Goal: Task Accomplishment & Management: Use online tool/utility

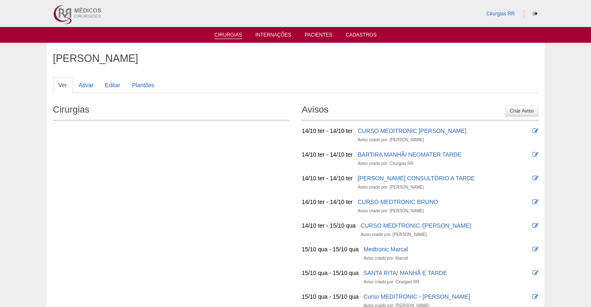
click at [229, 34] on link "Cirurgias" at bounding box center [228, 35] width 28 height 7
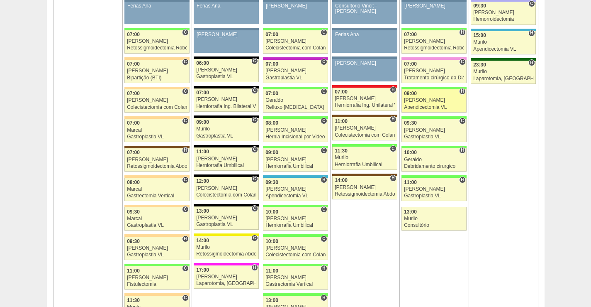
scroll to position [539, 0]
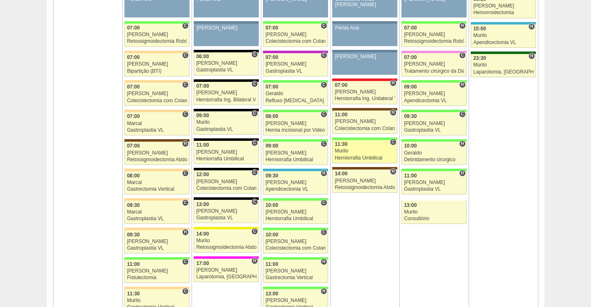
click at [361, 148] on div "Murilo" at bounding box center [365, 150] width 60 height 5
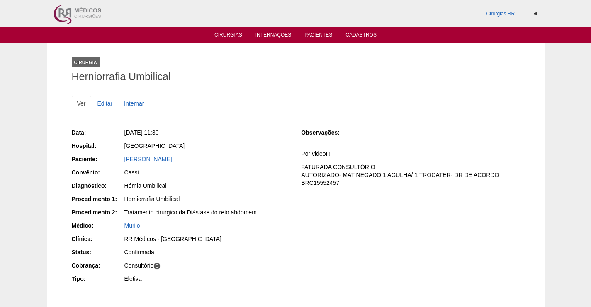
drag, startPoint x: 200, startPoint y: 153, endPoint x: 97, endPoint y: 160, distance: 102.6
click at [97, 160] on div "Data: Qui, 09/10/2025 - 11:30 Hospital: Brasil Paciente: Fabio Monteiro De Oliv…" at bounding box center [181, 206] width 218 height 162
copy div "Fabio Monteiro De Oliveira"
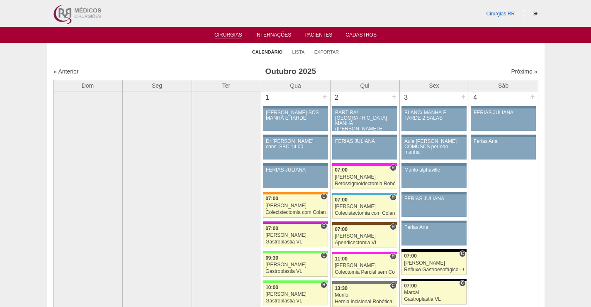
scroll to position [539, 0]
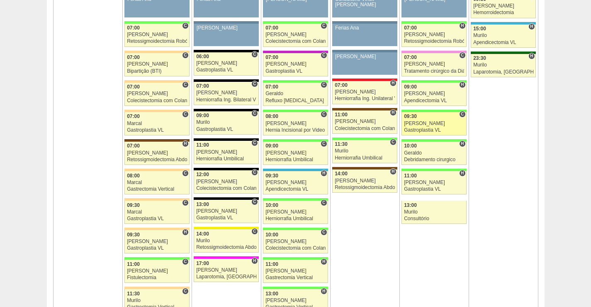
click at [427, 119] on div "09:30" at bounding box center [434, 116] width 60 height 5
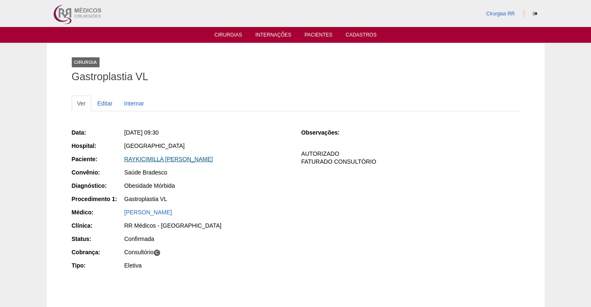
click at [213, 157] on link "RAYKICIMILLA [PERSON_NAME]" at bounding box center [168, 159] width 89 height 7
drag, startPoint x: 263, startPoint y: 160, endPoint x: 85, endPoint y: 174, distance: 178.5
click at [92, 160] on div "Paciente: RAYKICIMILLA HERINGER CARNEIRO TEIXEIRA" at bounding box center [181, 160] width 218 height 10
copy div "e: RAYKICIMILLA HERINGER CARNEIRO TEIXEIRA"
drag, startPoint x: 204, startPoint y: 120, endPoint x: 288, endPoint y: 152, distance: 90.2
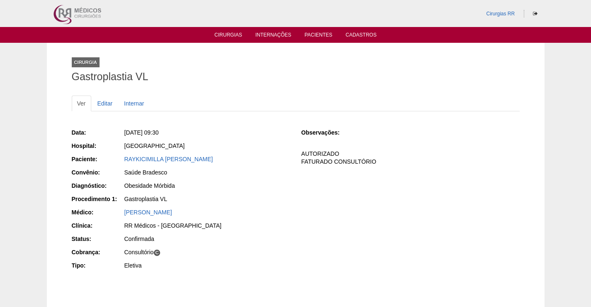
click at [208, 122] on div "Data: Sex, 10/10/2025 - 09:30 Hospital: Brasil Paciente: RAYKICIMILLA HERINGER …" at bounding box center [296, 208] width 448 height 178
drag, startPoint x: 256, startPoint y: 165, endPoint x: 183, endPoint y: 163, distance: 73.9
click at [183, 163] on div "Data: Sex, 10/10/2025 - 09:30 Hospital: Brasil Paciente: RAYKICIMILLA HERINGER …" at bounding box center [181, 199] width 218 height 149
drag, startPoint x: 315, startPoint y: 225, endPoint x: 227, endPoint y: 196, distance: 92.7
click at [313, 225] on div "Data: Sex, 10/10/2025 - 09:30 Hospital: Brasil Paciente: RAYKICIMILLA HERINGER …" at bounding box center [296, 199] width 448 height 149
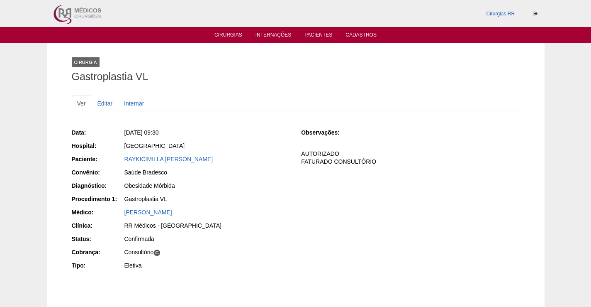
drag, startPoint x: 263, startPoint y: 158, endPoint x: 119, endPoint y: 162, distance: 143.6
click at [119, 161] on div "Paciente: RAYKICIMILLA HERINGER CARNEIRO TEIXEIRA" at bounding box center [181, 160] width 218 height 10
copy div "Paciente: RAYKICIMILLA HERINGER CARNEIRO TEIXEIRA"
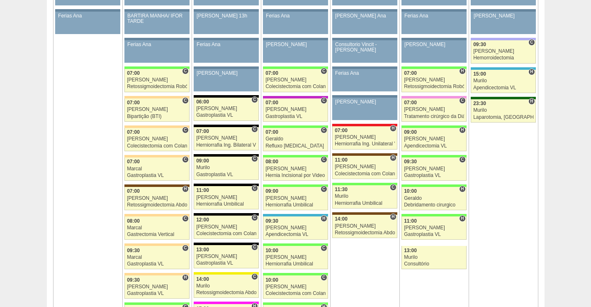
scroll to position [456, 0]
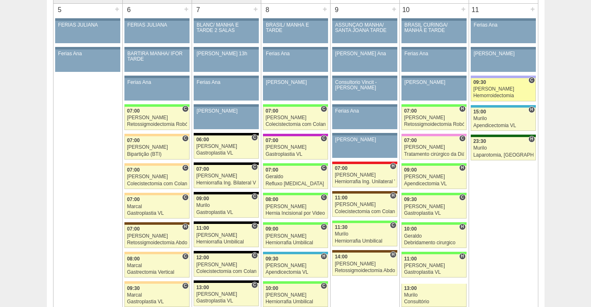
click at [500, 90] on div "[PERSON_NAME]" at bounding box center [503, 88] width 60 height 5
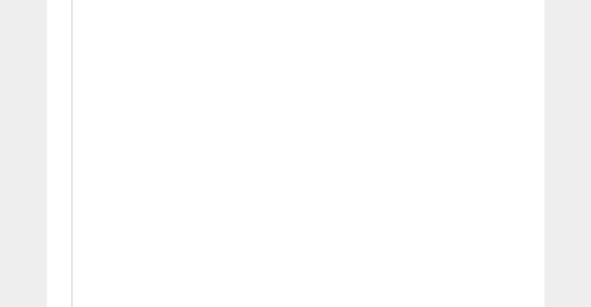
scroll to position [415, 0]
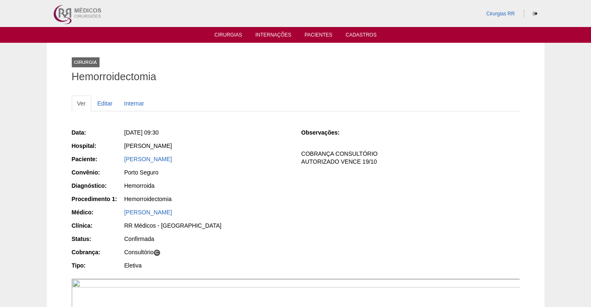
scroll to position [415, 0]
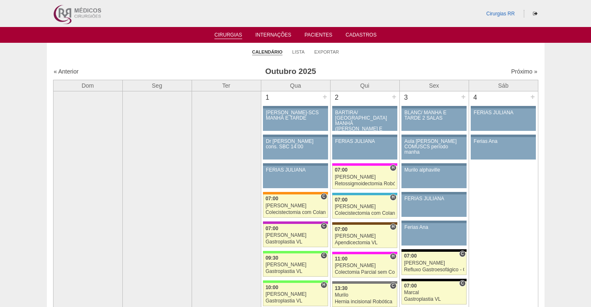
scroll to position [456, 0]
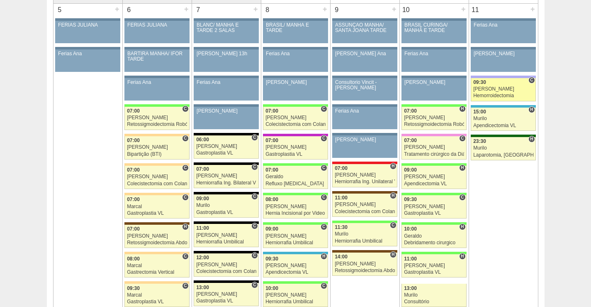
click at [502, 86] on link "88396 Juliana C 09:30 Juliana Hemorroidectomia Hospital Christóvão da Gama RR M…" at bounding box center [503, 89] width 65 height 23
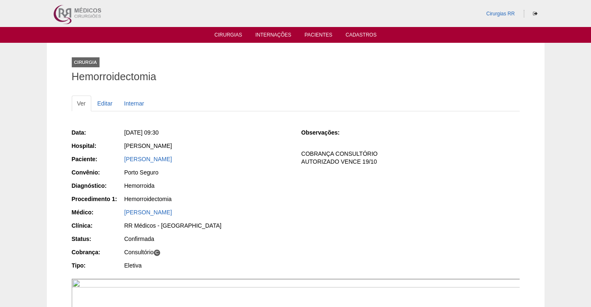
drag, startPoint x: 244, startPoint y: 156, endPoint x: 120, endPoint y: 153, distance: 123.6
click at [120, 153] on div "Data: Sáb, 11/10/2025 - 09:30 Hospital: Christóvão da Gama Paciente: ANDRESSA G…" at bounding box center [181, 199] width 218 height 149
drag, startPoint x: 242, startPoint y: 155, endPoint x: 110, endPoint y: 158, distance: 132.8
click at [110, 157] on div "Paciente: ANDRESSA GOMES DE LIMA OLIVEIRA" at bounding box center [181, 160] width 218 height 10
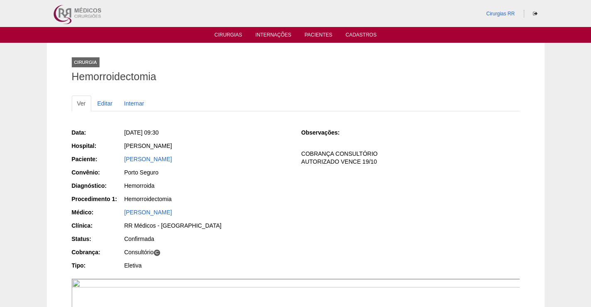
copy div "Paciente: [PERSON_NAME]"
click at [172, 160] on link "ANDRESSA GOMES DE LIMA OLIVEIRA" at bounding box center [148, 159] width 48 height 7
drag, startPoint x: 211, startPoint y: 141, endPoint x: 224, endPoint y: 145, distance: 13.7
click at [224, 144] on div "[PERSON_NAME]" at bounding box center [206, 145] width 165 height 8
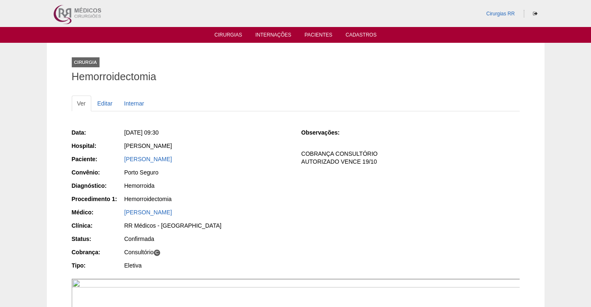
drag, startPoint x: 242, startPoint y: 158, endPoint x: 119, endPoint y: 161, distance: 123.6
click at [119, 160] on div "Paciente: ANDRESSA GOMES DE LIMA OLIVEIRA" at bounding box center [181, 160] width 218 height 10
copy div "Paciente: ANDRESSA GOMES DE LIMA OLIVEIRA"
click at [234, 34] on link "Cirurgias" at bounding box center [228, 35] width 28 height 7
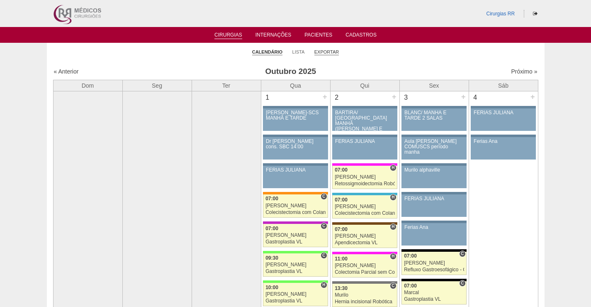
click at [337, 51] on link "Exportar" at bounding box center [326, 52] width 25 height 6
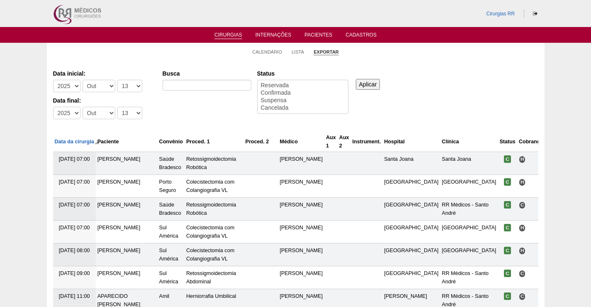
select select
click at [133, 86] on select "-Dia 1 2 3 4 5 6 7 8 9 10 11 12 13 14 15 16 17 18 19 20 21 22 23 24 25 26 27 28…" at bounding box center [129, 86] width 25 height 12
select select "11"
click at [117, 80] on select "-Dia 1 2 3 4 5 6 7 8 9 10 11 12 13 14 15 16 17 18 19 20 21 22 23 24 25 26 27 28…" at bounding box center [129, 86] width 25 height 12
click at [134, 113] on select "-Dia 1 2 3 4 5 6 7 8 9 10 11 12 13 14 15 16 17 18 19 20 21 22 23 24 25 26 27 28…" at bounding box center [129, 113] width 25 height 12
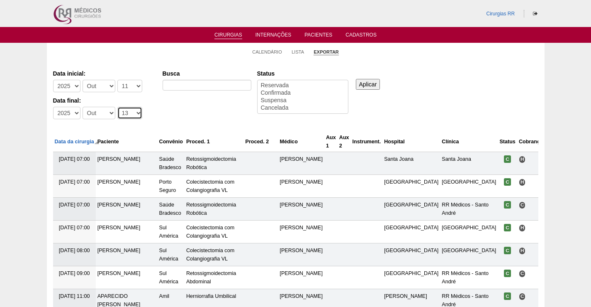
select select "11"
click at [117, 107] on select "-Dia 1 2 3 4 5 6 7 8 9 10 11 12 13 14 15 16 17 18 19 20 21 22 23 24 25 26 27 28…" at bounding box center [129, 113] width 25 height 12
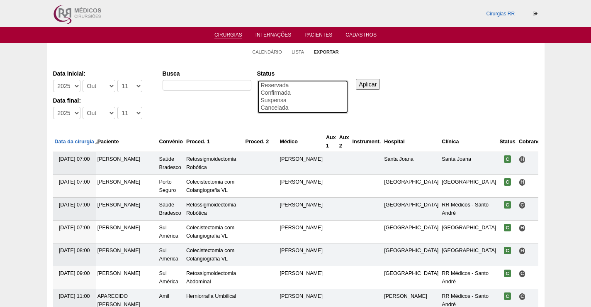
drag, startPoint x: 269, startPoint y: 93, endPoint x: 284, endPoint y: 90, distance: 15.5
select select "conf"
click at [270, 93] on option "Confirmada" at bounding box center [302, 92] width 85 height 7
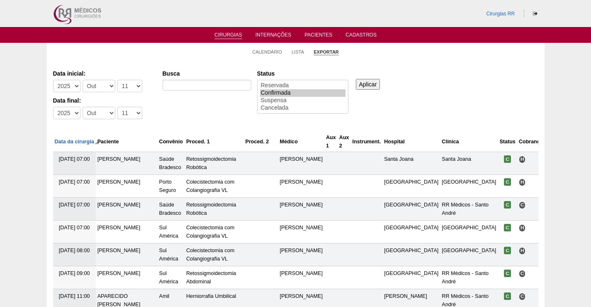
click at [368, 83] on input "Aplicar" at bounding box center [368, 84] width 24 height 11
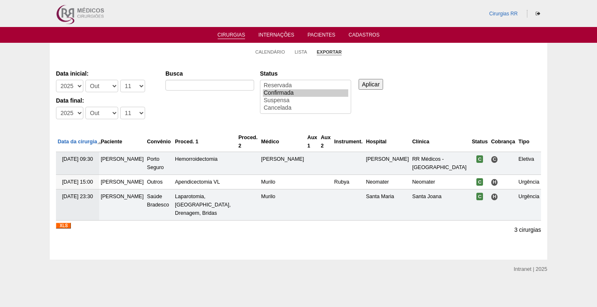
click at [62, 222] on img at bounding box center [63, 225] width 15 height 6
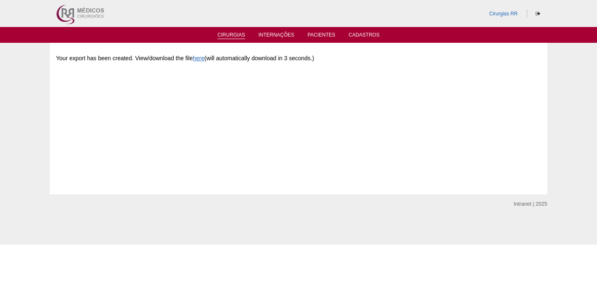
click at [229, 33] on link "Cirurgias" at bounding box center [232, 35] width 28 height 7
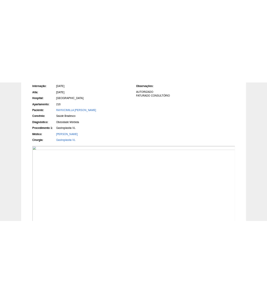
scroll to position [135, 0]
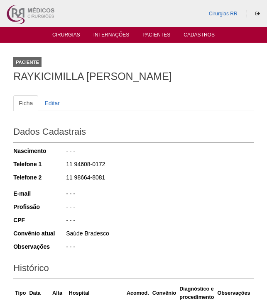
scroll to position [190, 0]
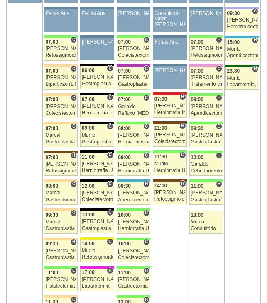
scroll to position [495, 0]
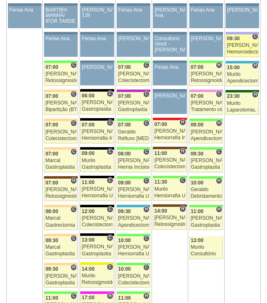
click at [241, 45] on div "[PERSON_NAME]" at bounding box center [242, 45] width 31 height 5
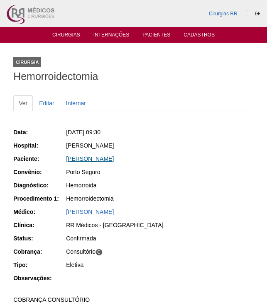
click at [114, 156] on link "[PERSON_NAME]" at bounding box center [90, 159] width 48 height 7
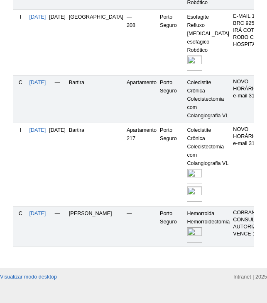
scroll to position [386, 0]
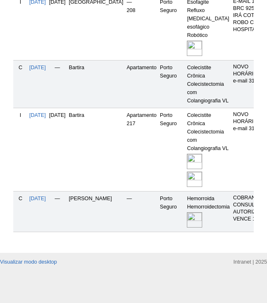
drag, startPoint x: 184, startPoint y: 197, endPoint x: 188, endPoint y: 197, distance: 4.2
click at [187, 212] on img at bounding box center [194, 219] width 15 height 15
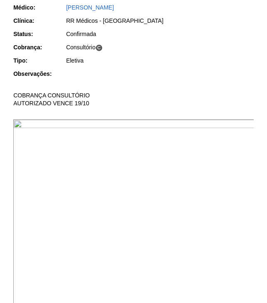
scroll to position [249, 0]
